Goal: Task Accomplishment & Management: Use online tool/utility

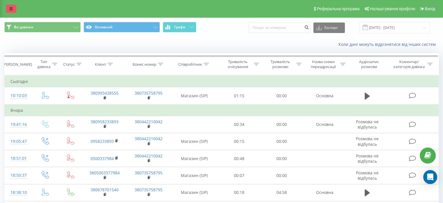
click at [9, 8] on icon at bounding box center [10, 9] width 3 height 4
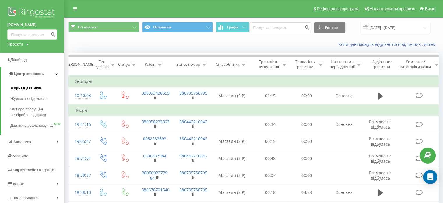
click at [22, 87] on span "Журнал дзвінків" at bounding box center [25, 88] width 31 height 6
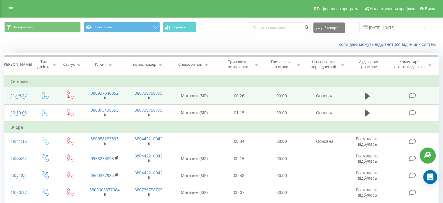
click at [410, 94] on icon at bounding box center [412, 95] width 7 height 6
click at [42, 96] on icon at bounding box center [43, 96] width 3 height 1
